Goal: Task Accomplishment & Management: Use online tool/utility

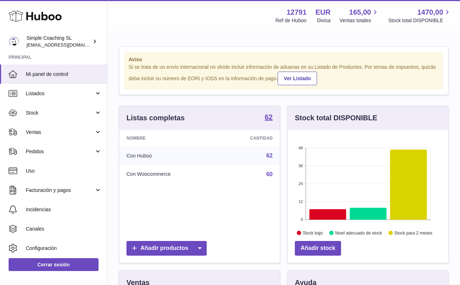
scroll to position [112, 161]
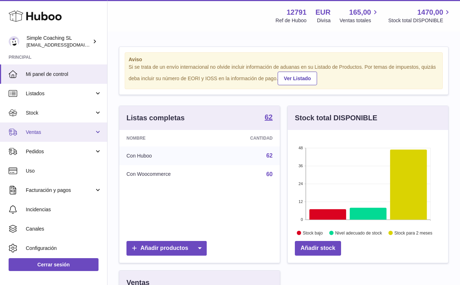
click at [56, 139] on link "Ventas" at bounding box center [53, 132] width 107 height 19
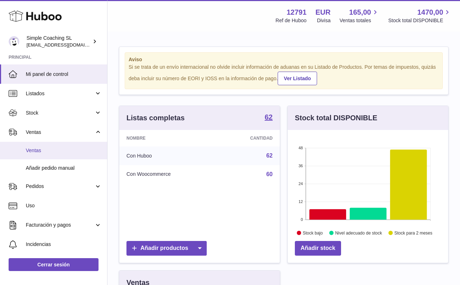
click at [59, 147] on span "Ventas" at bounding box center [64, 150] width 76 height 7
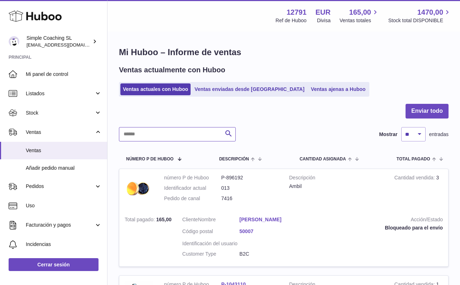
click at [179, 128] on input "text" at bounding box center [177, 134] width 117 height 14
type input "*******"
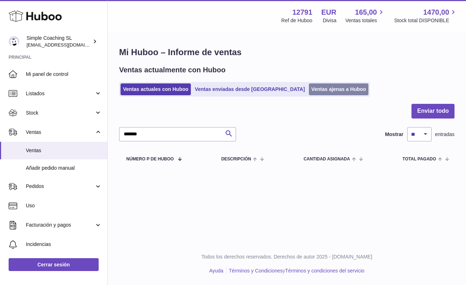
click at [309, 87] on link "Ventas ajenas a Huboo" at bounding box center [339, 90] width 60 height 12
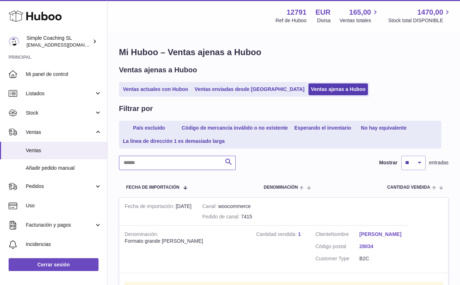
click at [171, 160] on input "text" at bounding box center [177, 163] width 117 height 14
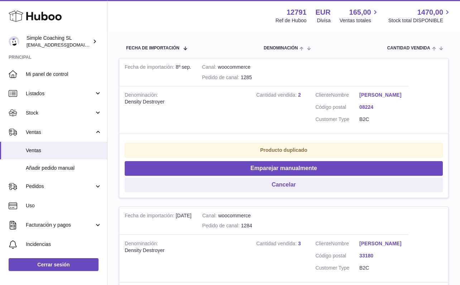
scroll to position [124, 0]
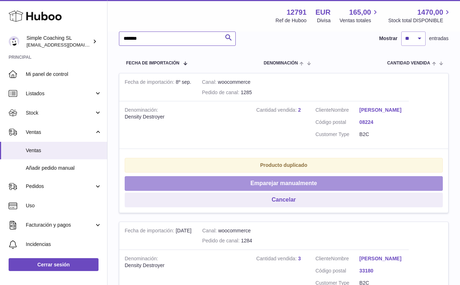
type input "*******"
click at [292, 178] on button "Emparejar manualmente" at bounding box center [284, 183] width 318 height 15
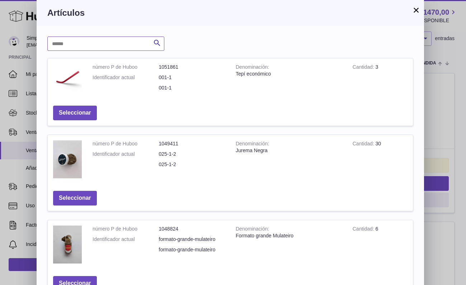
click at [109, 40] on input "text" at bounding box center [105, 44] width 117 height 14
type input "*******"
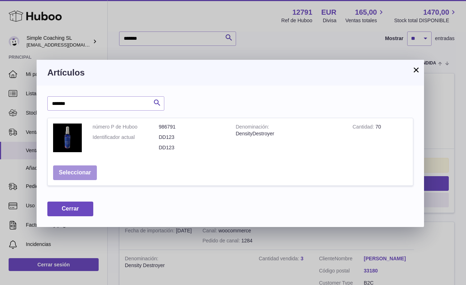
drag, startPoint x: 90, startPoint y: 184, endPoint x: 87, endPoint y: 178, distance: 5.8
click at [90, 183] on td "Seleccionar" at bounding box center [75, 172] width 54 height 25
click at [86, 176] on button "Seleccionar" at bounding box center [75, 173] width 44 height 15
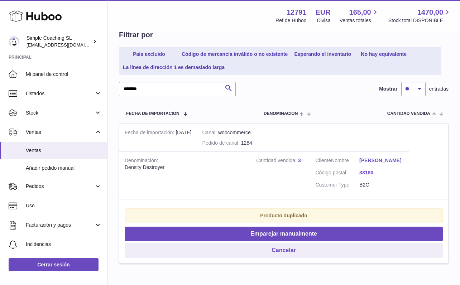
scroll to position [43, 0]
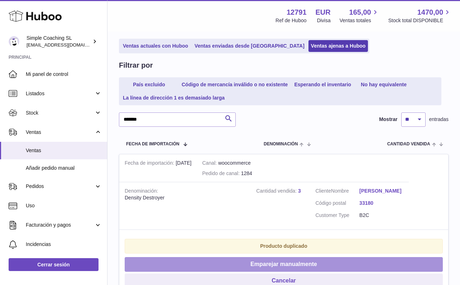
click at [262, 268] on button "Emparejar manualmente" at bounding box center [284, 264] width 318 height 15
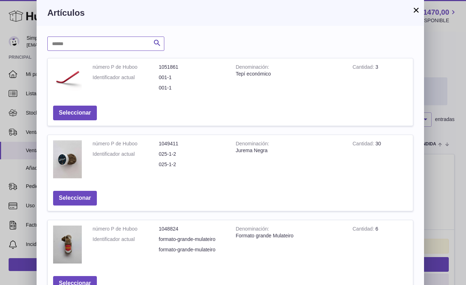
click at [114, 48] on input "text" at bounding box center [105, 44] width 117 height 14
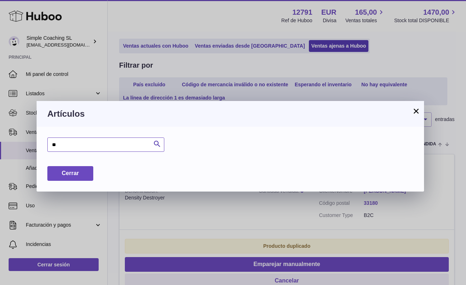
type input "*"
type input "*******"
click at [156, 142] on icon "submit" at bounding box center [157, 144] width 9 height 9
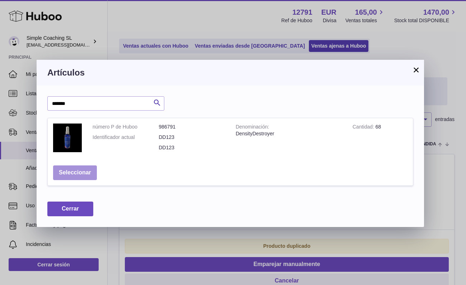
click at [87, 171] on button "Seleccionar" at bounding box center [75, 173] width 44 height 15
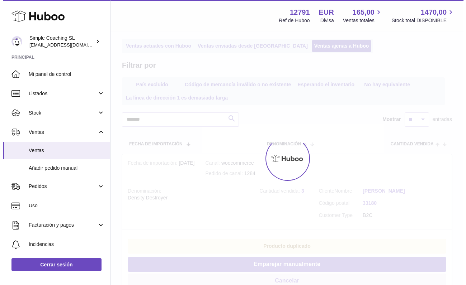
scroll to position [0, 0]
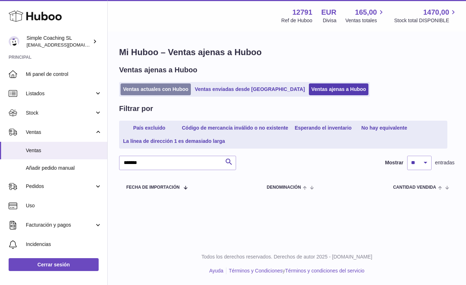
click at [141, 90] on link "Ventas actuales con Huboo" at bounding box center [155, 90] width 70 height 12
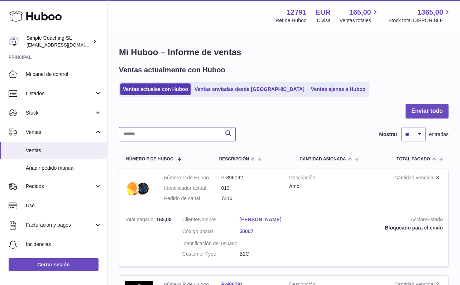
click at [165, 128] on input "text" at bounding box center [177, 134] width 117 height 14
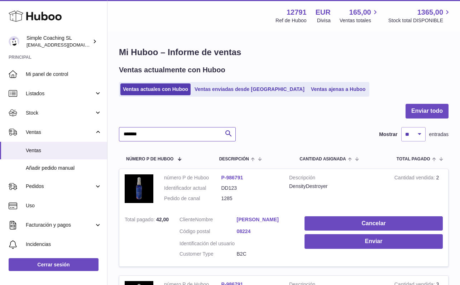
scroll to position [65, 0]
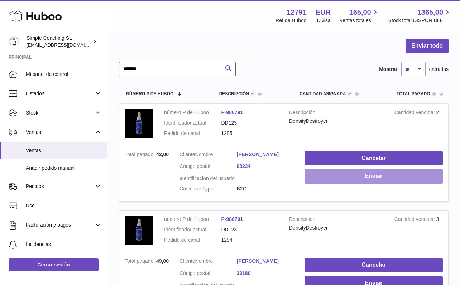
type input "*******"
click at [339, 175] on button "Enviar" at bounding box center [374, 176] width 138 height 15
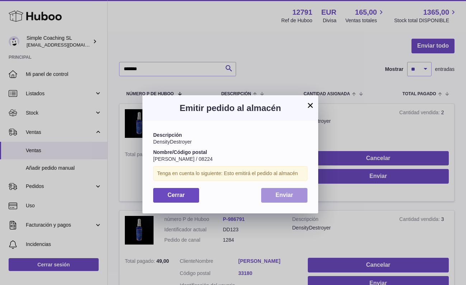
click at [296, 193] on button "Enviar" at bounding box center [284, 195] width 46 height 15
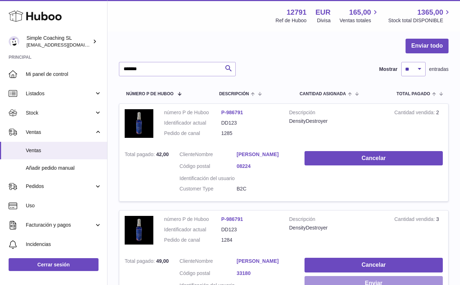
click at [355, 276] on button "Enviar" at bounding box center [374, 283] width 138 height 15
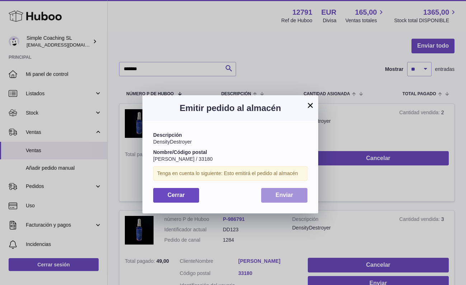
click at [290, 190] on button "Enviar" at bounding box center [284, 195] width 46 height 15
